Goal: Information Seeking & Learning: Learn about a topic

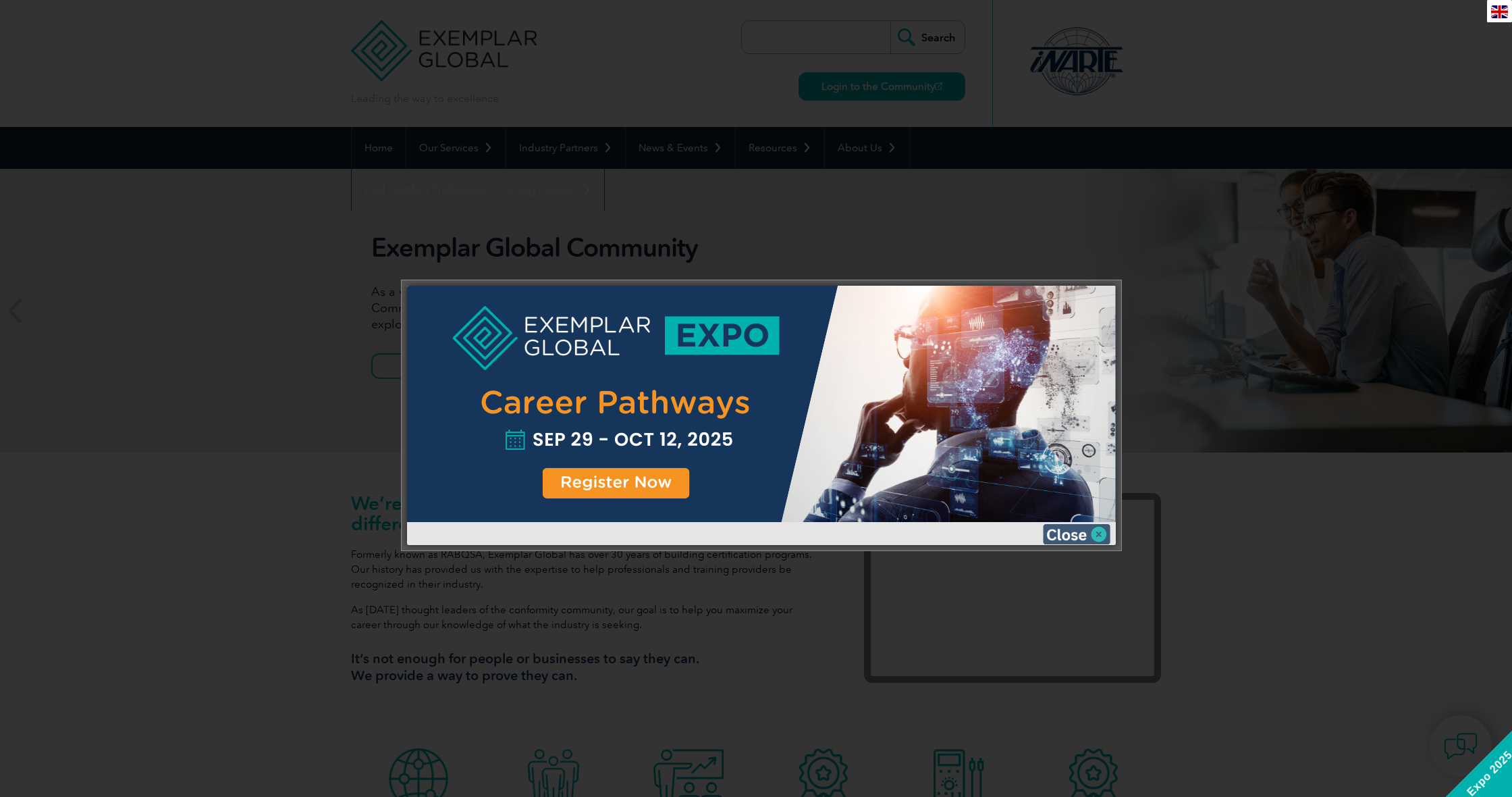
click at [1099, 534] on img at bounding box center [1076, 534] width 67 height 20
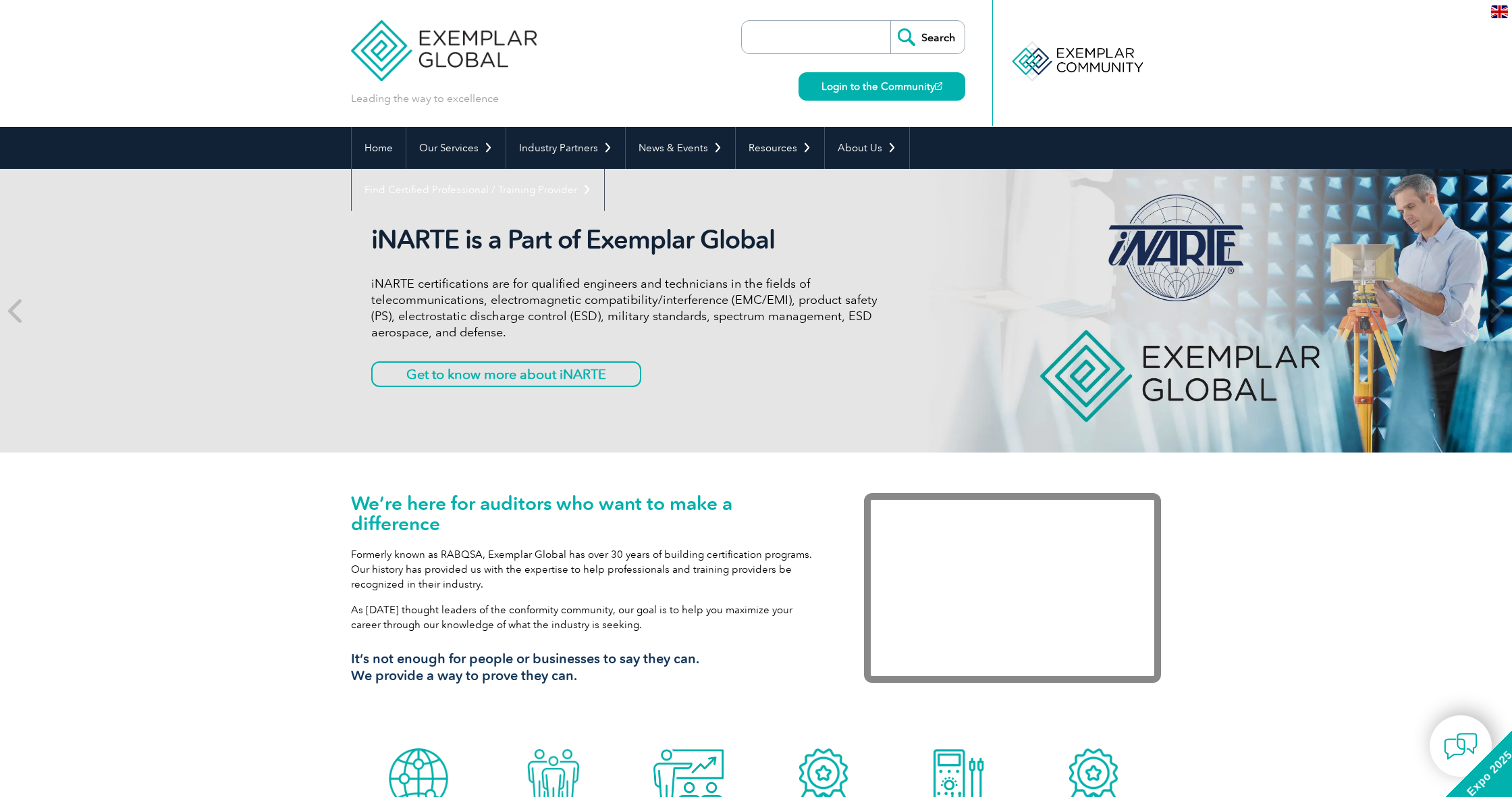
click at [788, 37] on input "search" at bounding box center [819, 37] width 142 height 32
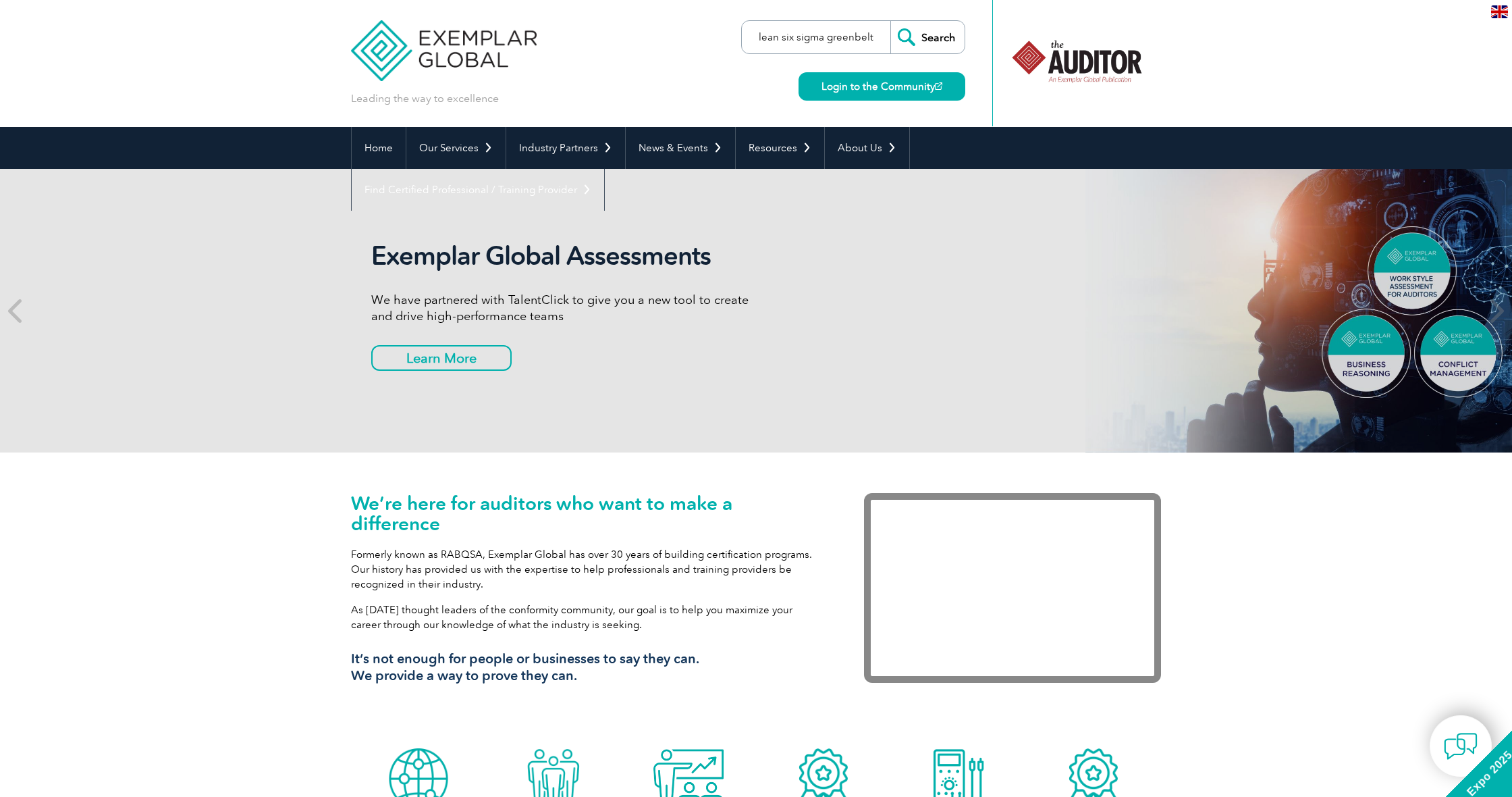
type input "lean six sigma greenbelt"
click at [935, 34] on input "Search" at bounding box center [927, 37] width 74 height 32
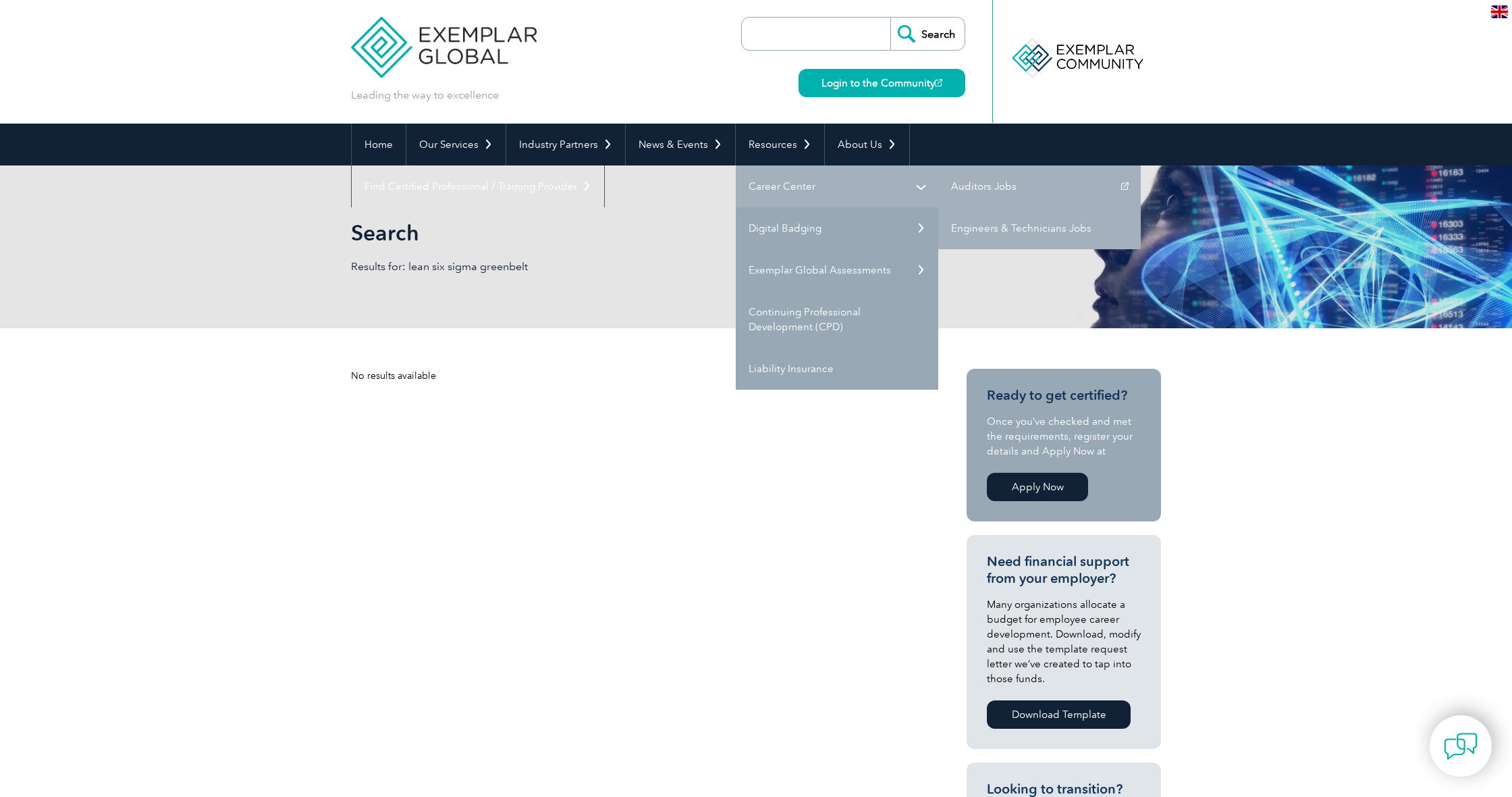
scroll to position [3, 0]
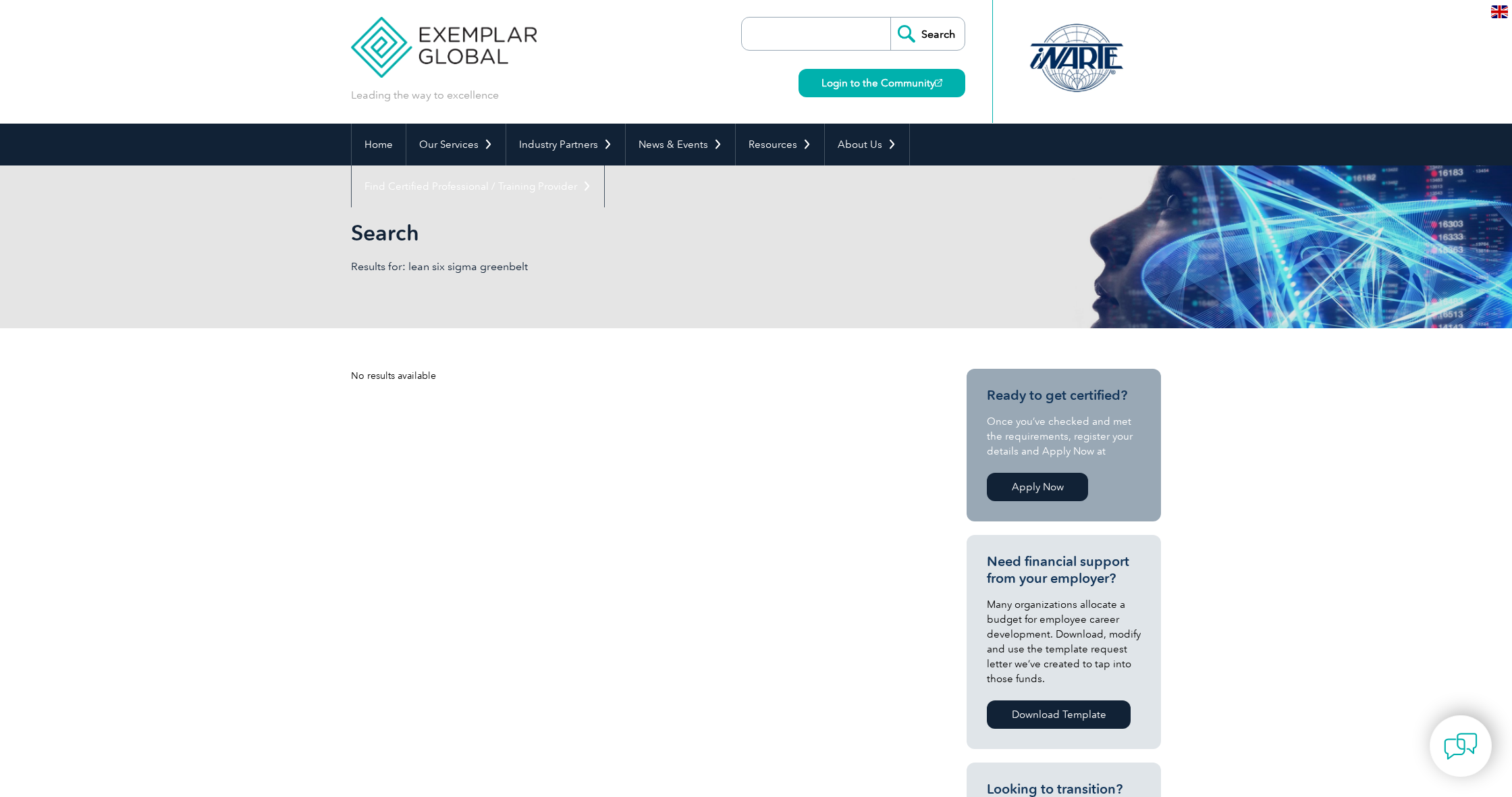
click at [1037, 488] on link "Apply Now" at bounding box center [1037, 487] width 102 height 28
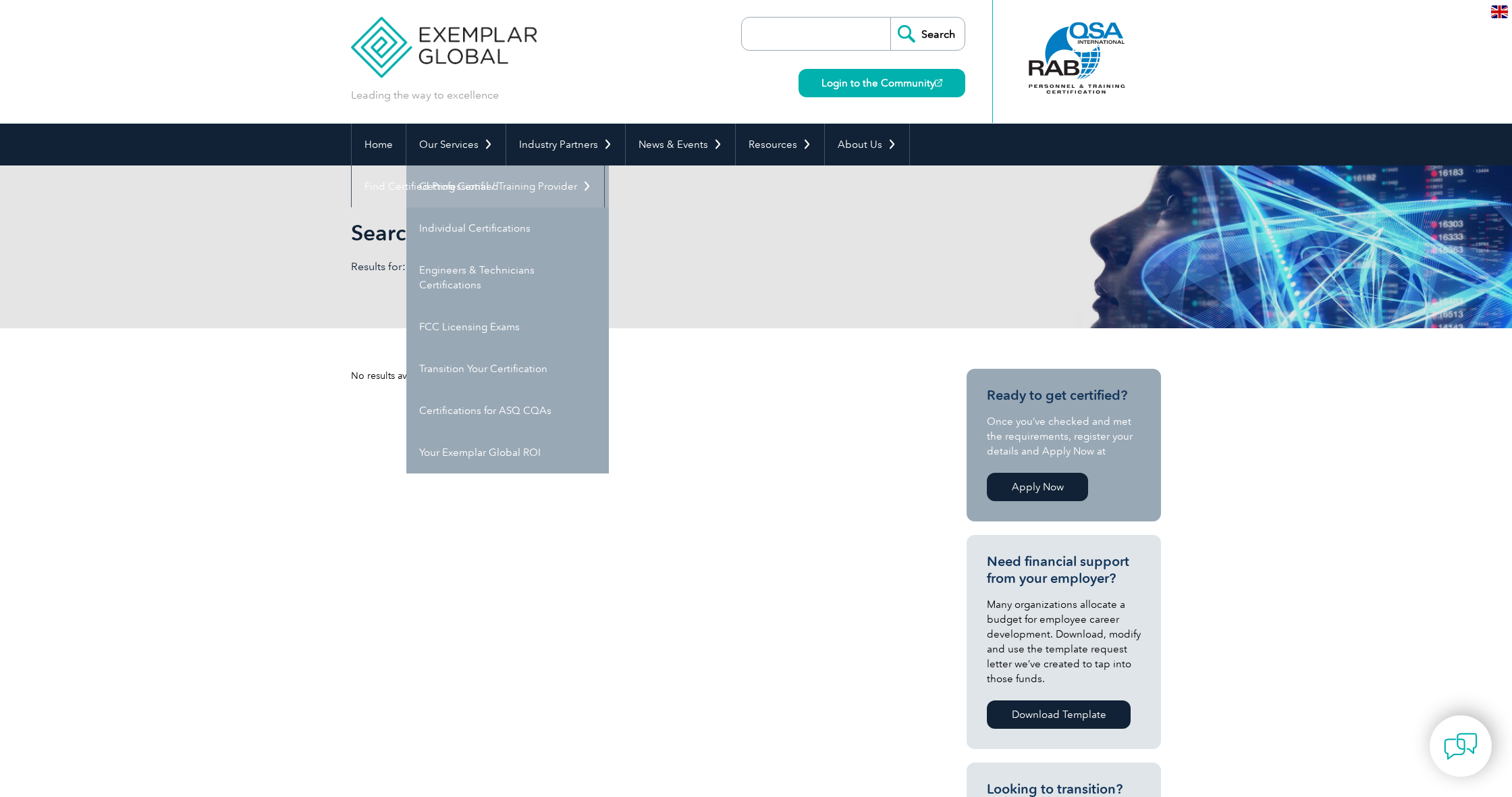
click at [474, 184] on link "Getting Certified" at bounding box center [507, 187] width 202 height 42
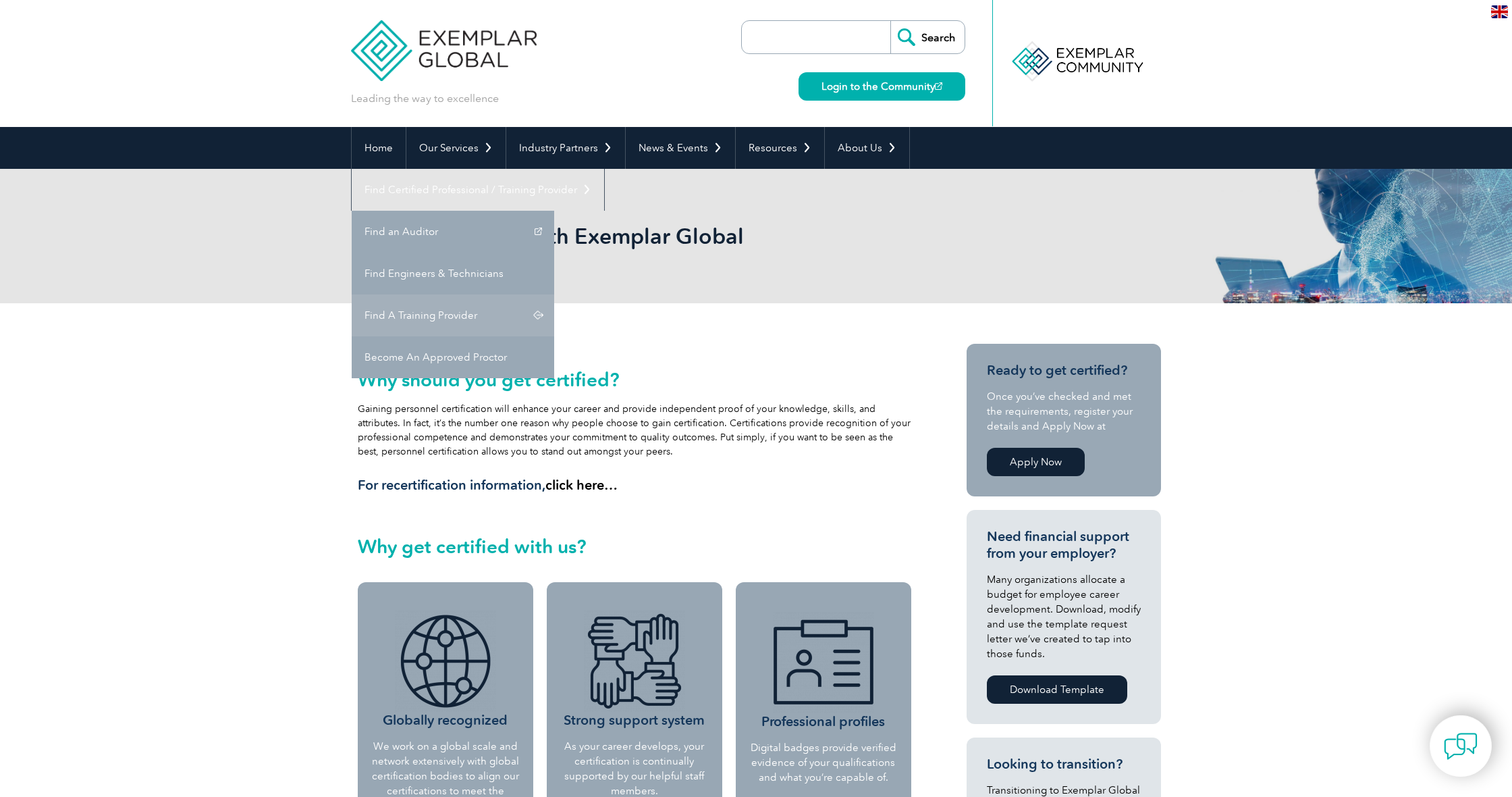
click at [555, 294] on link "Find A Training Provider" at bounding box center [452, 315] width 202 height 42
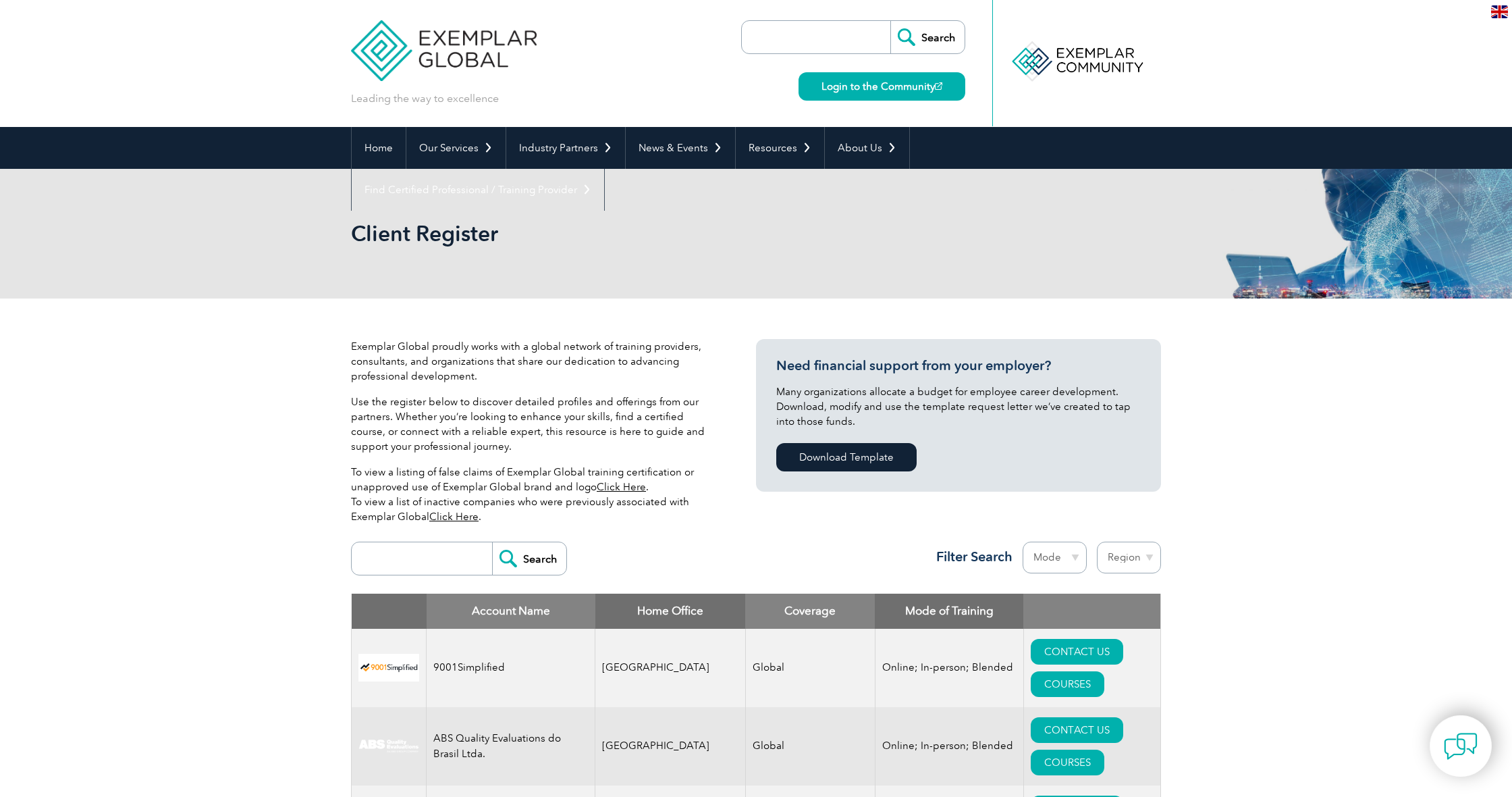
click at [378, 561] on input "search" at bounding box center [425, 559] width 134 height 32
type input "s"
type input "lean six sigma"
click at [542, 559] on input "Search" at bounding box center [529, 559] width 74 height 32
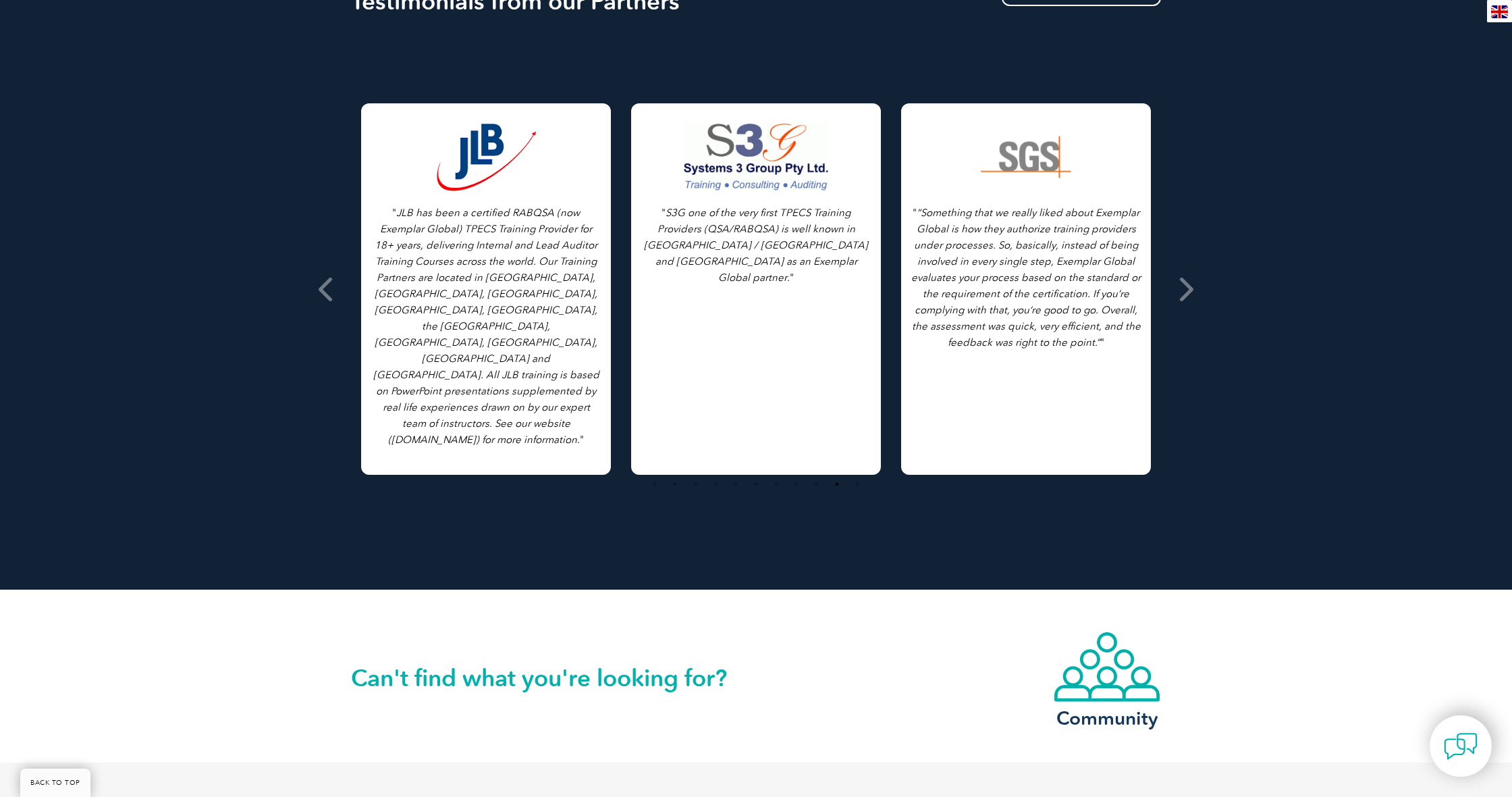
scroll to position [791, 0]
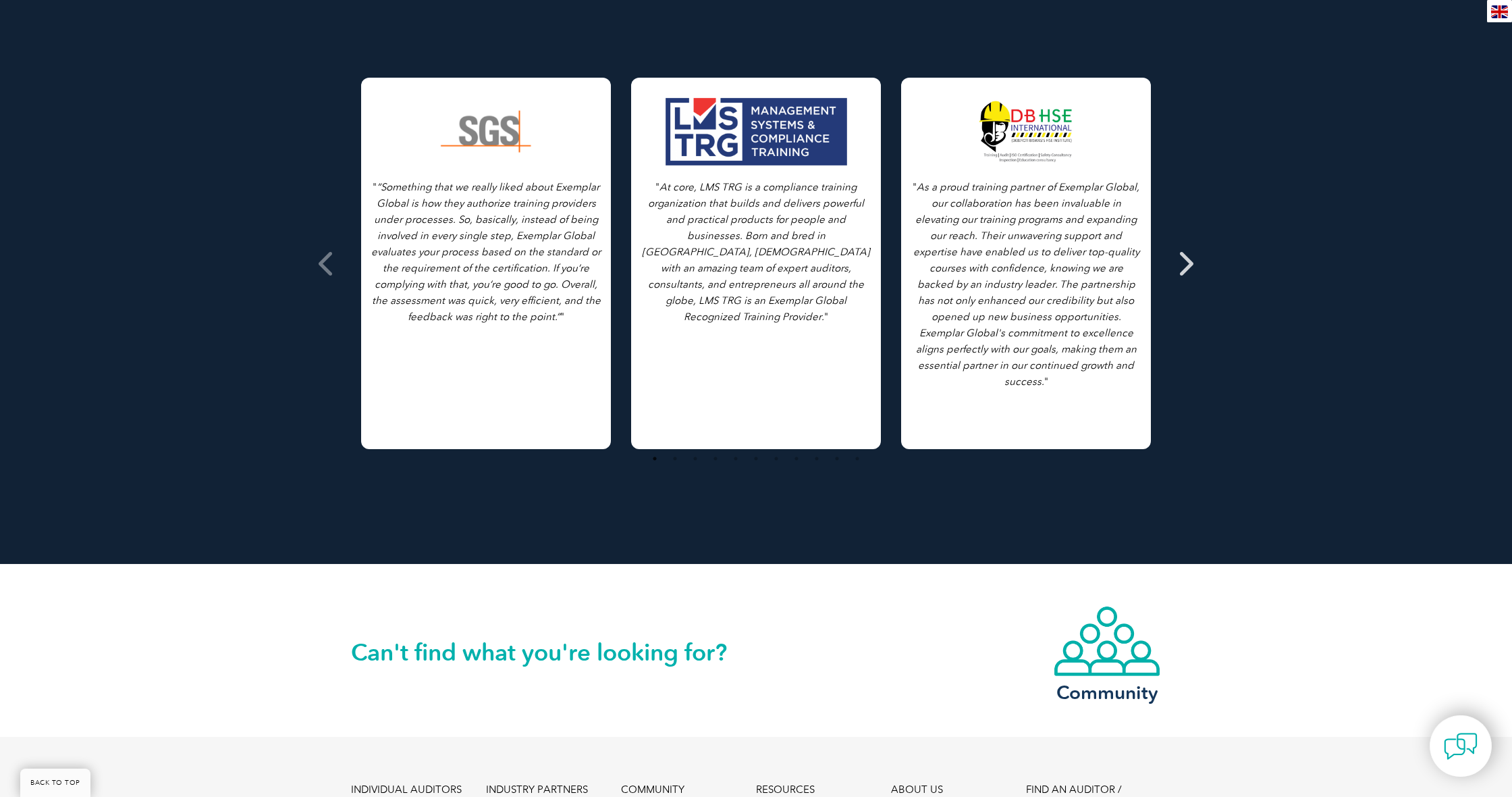
click at [1185, 263] on icon at bounding box center [1185, 263] width 17 height 0
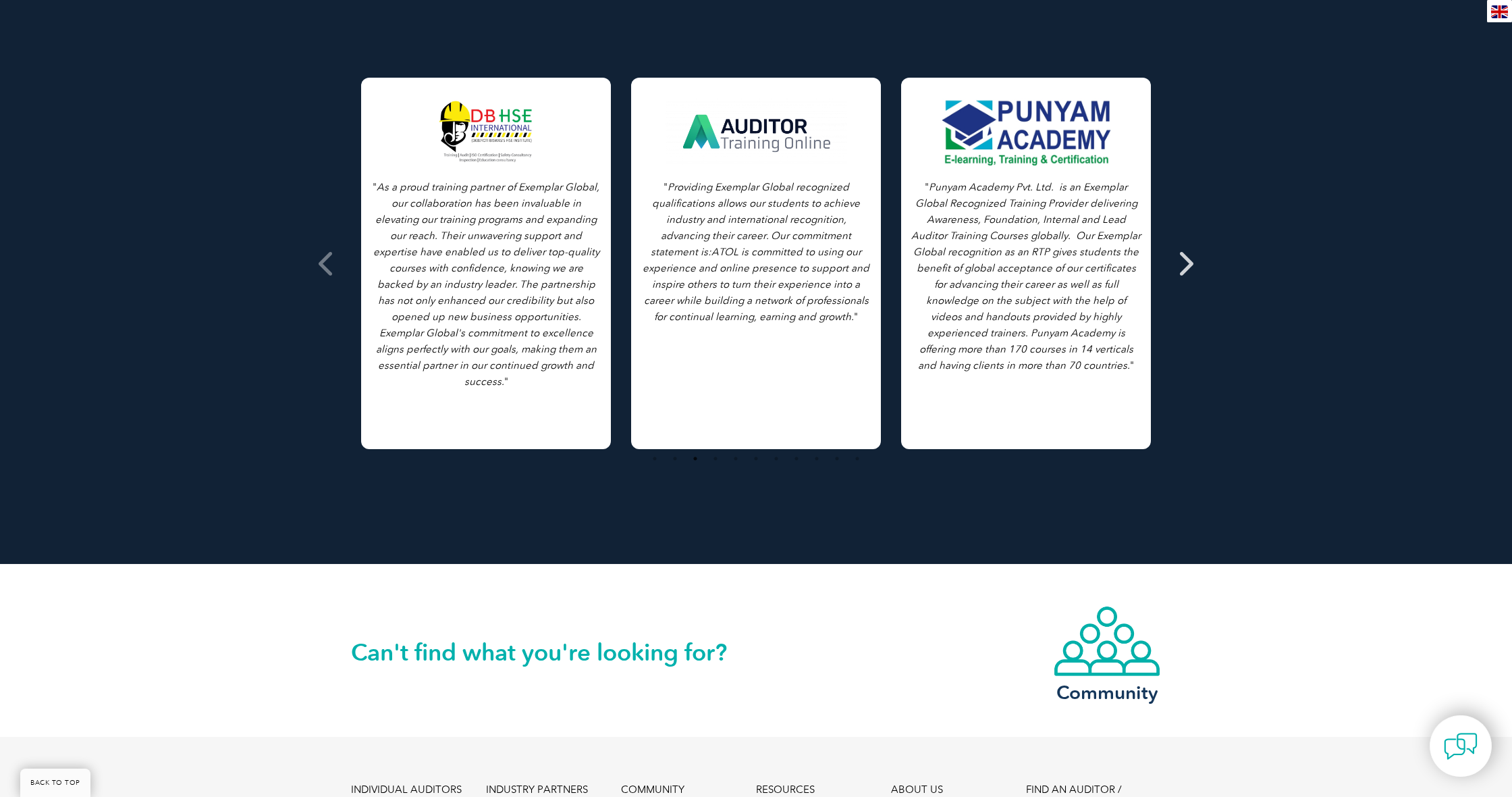
click at [1187, 263] on icon at bounding box center [1185, 263] width 17 height 0
click at [1186, 263] on icon at bounding box center [1185, 263] width 17 height 0
